Goal: Task Accomplishment & Management: Complete application form

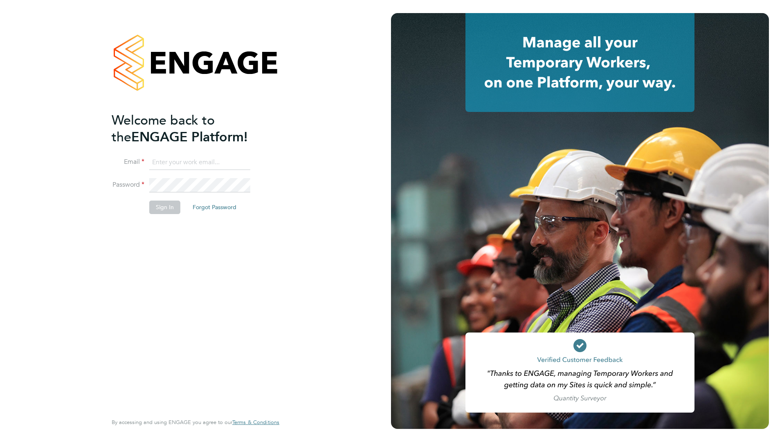
type input "Ziaur.rahman@ncclondon.ac.uk"
click at [168, 206] on button "Sign In" at bounding box center [164, 207] width 31 height 13
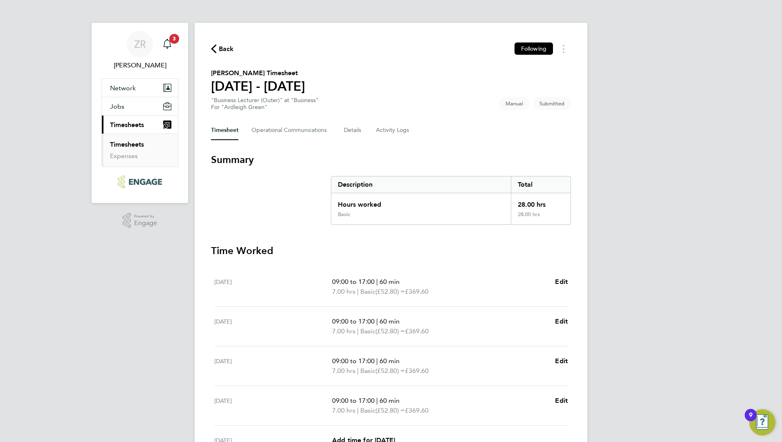
click at [135, 146] on link "Timesheets" at bounding box center [127, 145] width 34 height 8
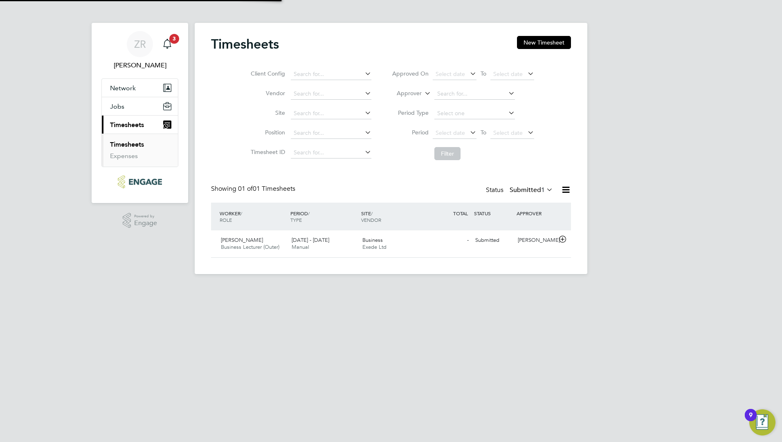
scroll to position [21, 71]
click at [255, 248] on span "Business Lecturer (Outer)" at bounding box center [250, 247] width 58 height 7
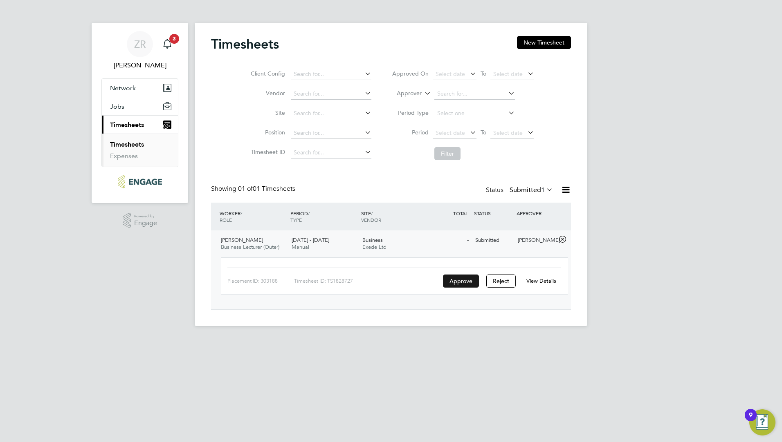
click at [464, 278] on button "Approve" at bounding box center [461, 281] width 36 height 13
click at [120, 147] on link "Timesheets" at bounding box center [127, 145] width 34 height 8
click at [470, 284] on button "Approve" at bounding box center [461, 281] width 36 height 13
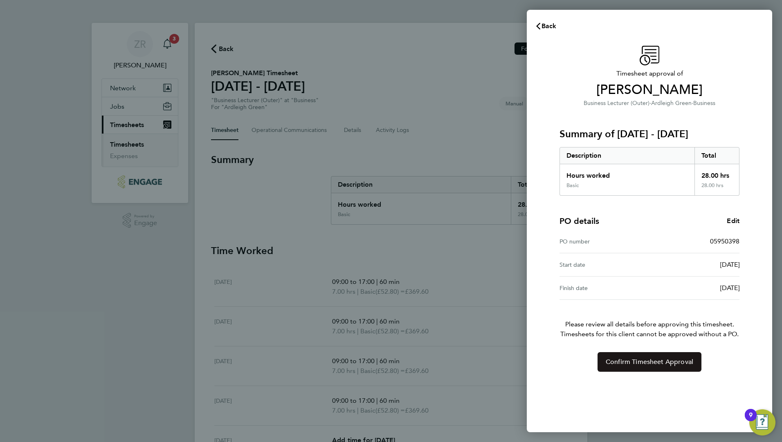
click at [636, 366] on button "Confirm Timesheet Approval" at bounding box center [649, 362] width 104 height 20
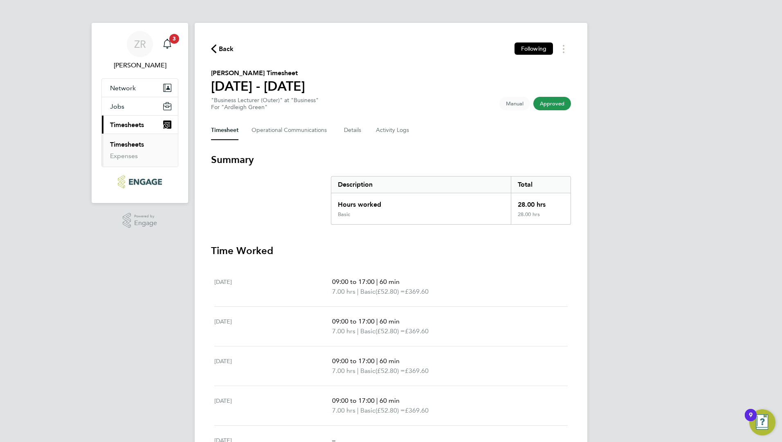
click at [126, 146] on link "Timesheets" at bounding box center [127, 145] width 34 height 8
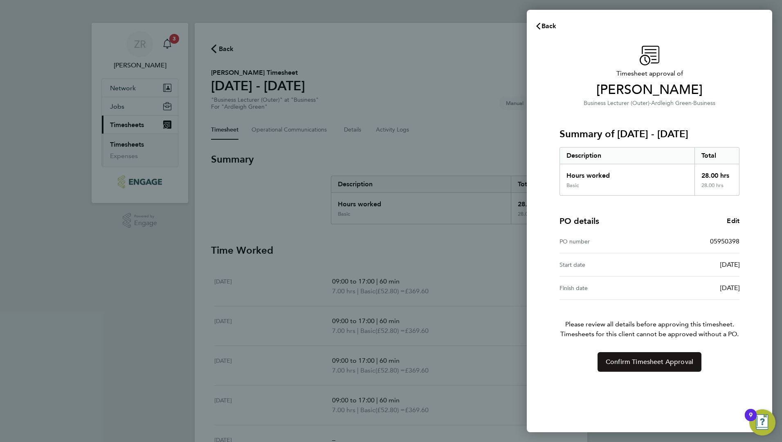
click at [655, 362] on span "Confirm Timesheet Approval" at bounding box center [649, 362] width 87 height 8
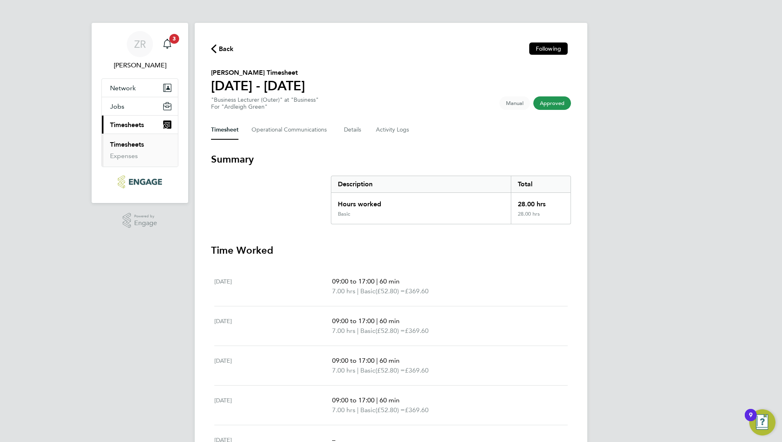
click at [139, 143] on link "Timesheets" at bounding box center [127, 145] width 34 height 8
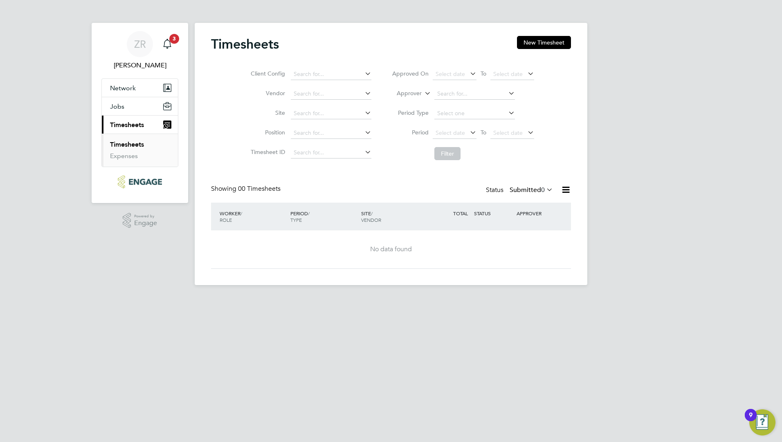
click at [123, 124] on span "Timesheets" at bounding box center [127, 125] width 34 height 8
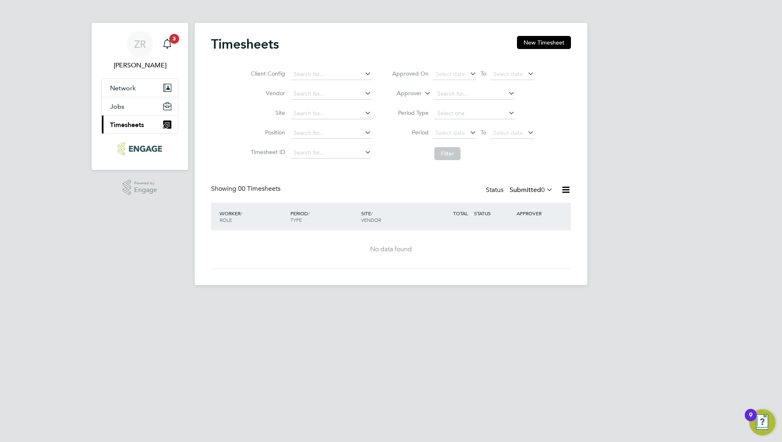
click at [134, 124] on span "Timesheets" at bounding box center [127, 125] width 34 height 8
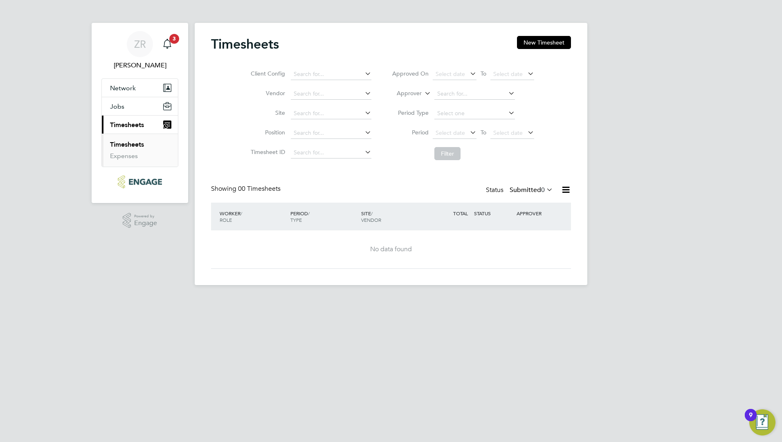
click at [138, 148] on link "Timesheets" at bounding box center [127, 145] width 34 height 8
